Goal: Task Accomplishment & Management: Complete application form

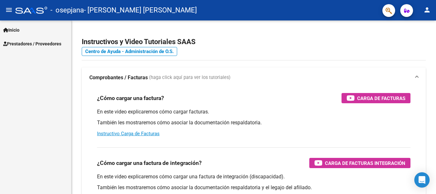
click at [36, 41] on span "Prestadores / Proveedores" at bounding box center [32, 43] width 58 height 7
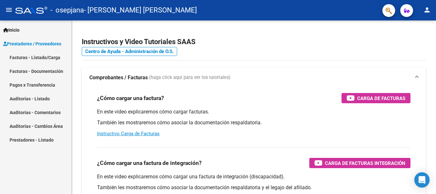
click at [33, 71] on link "Facturas - Documentación" at bounding box center [35, 71] width 71 height 14
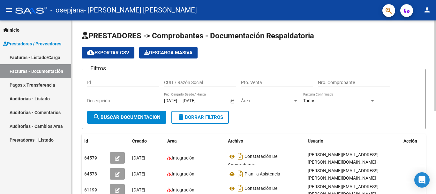
click at [435, 18] on div "menu - osepjana - [PERSON_NAME] [PERSON_NAME] person Inicio Instructivos Contac…" at bounding box center [218, 97] width 436 height 194
click at [28, 61] on link "Facturas - Listado/Carga" at bounding box center [35, 57] width 71 height 14
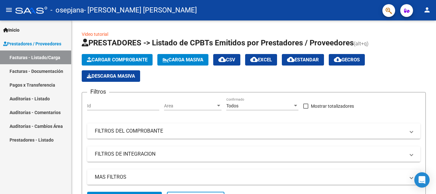
click at [114, 62] on span "Cargar Comprobante" at bounding box center [117, 60] width 61 height 6
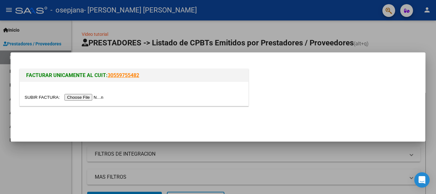
click at [86, 98] on input "file" at bounding box center [65, 97] width 81 height 7
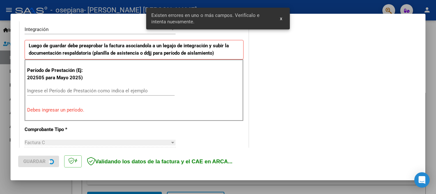
scroll to position [159, 0]
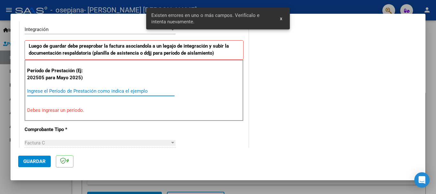
click at [78, 90] on input "Ingrese el Período de Prestación como indica el ejemplo" at bounding box center [100, 91] width 147 height 6
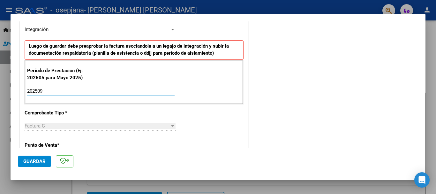
type input "202509"
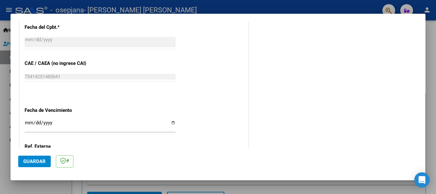
scroll to position [425, 0]
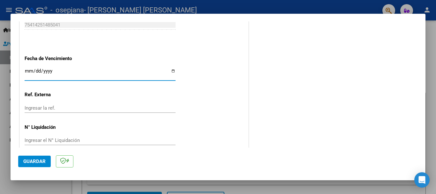
click at [171, 70] on input "Ingresar la fecha" at bounding box center [100, 73] width 151 height 10
type input "[DATE]"
click at [34, 161] on span "Guardar" at bounding box center [34, 161] width 22 height 6
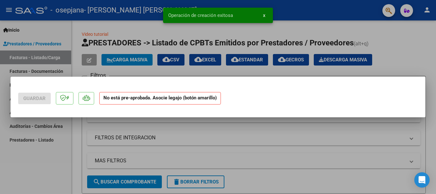
scroll to position [0, 0]
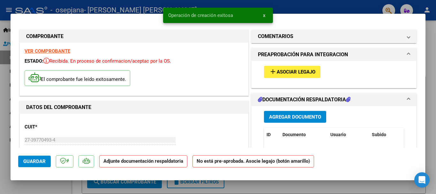
click at [308, 72] on span "Asociar Legajo" at bounding box center [295, 72] width 39 height 6
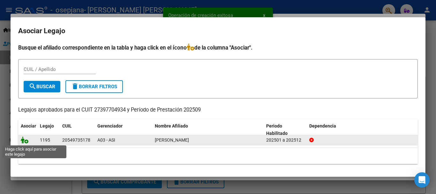
click at [21, 138] on icon at bounding box center [25, 139] width 8 height 7
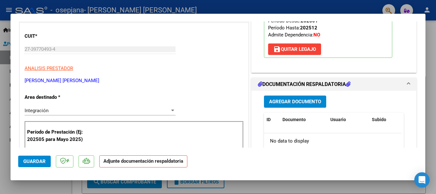
scroll to position [119, 0]
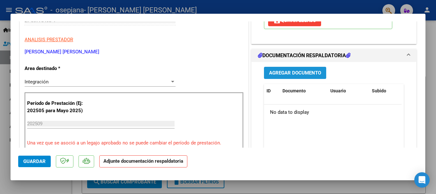
click at [298, 71] on span "Agregar Documento" at bounding box center [295, 73] width 52 height 6
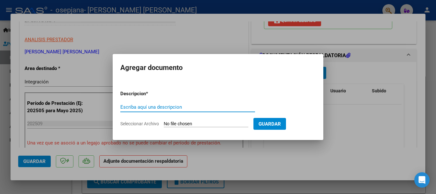
click at [161, 104] on input "Escriba aquí una descripcion" at bounding box center [187, 107] width 135 height 6
type input "planilla asistencia"
click at [178, 123] on input "Seleccionar Archivo" at bounding box center [206, 124] width 85 height 6
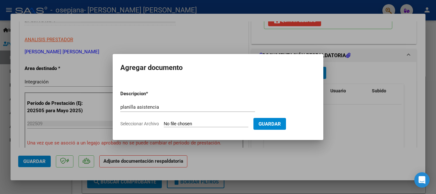
type input "C:\fakepath\planilla asistencia.pdf"
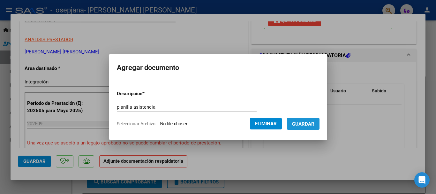
click at [300, 126] on span "Guardar" at bounding box center [303, 124] width 22 height 6
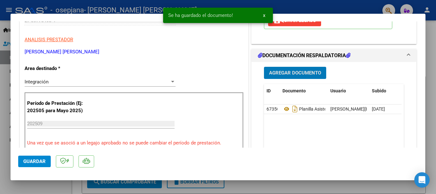
click at [284, 75] on span "Agregar Documento" at bounding box center [295, 73] width 52 height 6
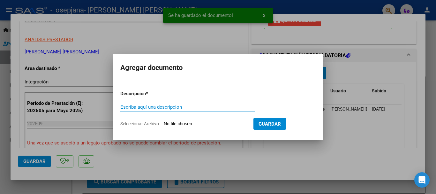
click at [142, 107] on input "Escriba aquí una descripcion" at bounding box center [187, 107] width 135 height 6
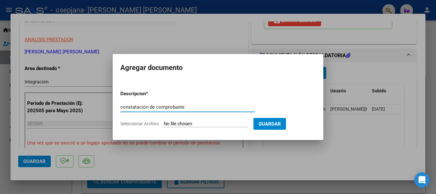
type input "constatación de comprobante"
click at [201, 125] on input "Seleccionar Archivo" at bounding box center [206, 124] width 85 height 6
type input "C:\fakepath\Constatación de Comprobantes _ AFIP.pdf"
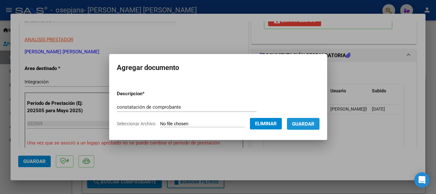
click at [310, 125] on span "Guardar" at bounding box center [303, 124] width 22 height 6
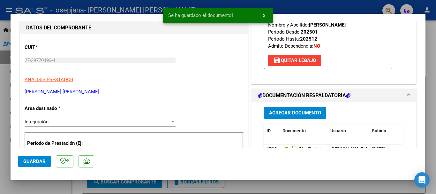
scroll to position [0, 0]
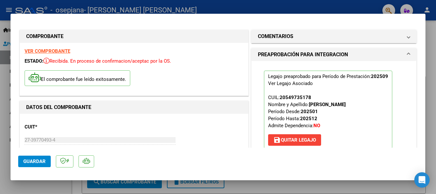
click at [31, 163] on span "Guardar" at bounding box center [34, 161] width 22 height 6
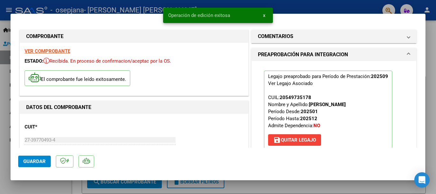
click at [434, 44] on div at bounding box center [218, 97] width 436 height 194
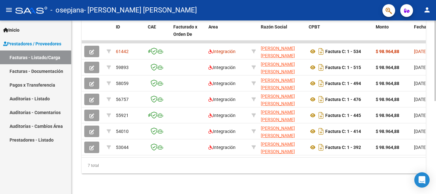
scroll to position [200, 0]
click at [435, 185] on div at bounding box center [435, 153] width 2 height 80
